Goal: Navigation & Orientation: Find specific page/section

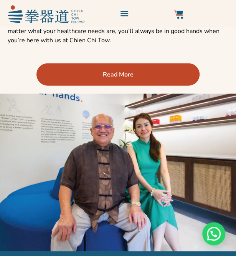
scroll to position [384, 0]
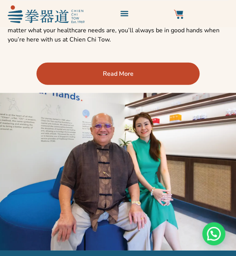
click at [138, 78] on link "Read More" at bounding box center [118, 74] width 163 height 23
click at [128, 74] on span "Read More" at bounding box center [118, 73] width 31 height 9
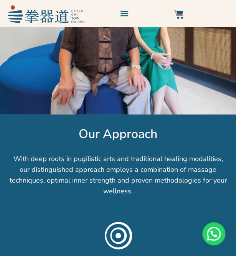
scroll to position [538, 0]
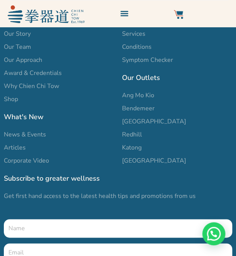
scroll to position [144, 0]
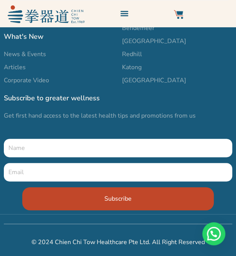
scroll to position [2106, 0]
